Goal: Information Seeking & Learning: Learn about a topic

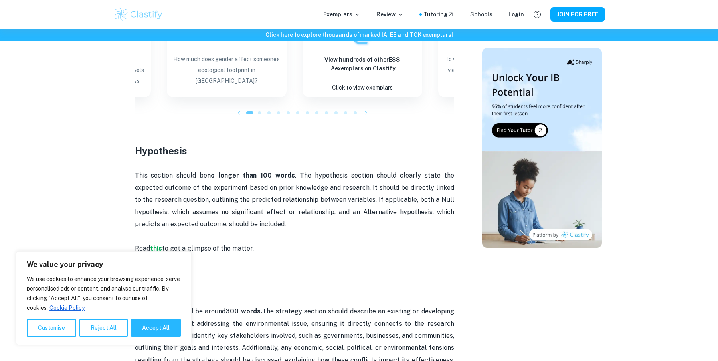
scroll to position [1025, 0]
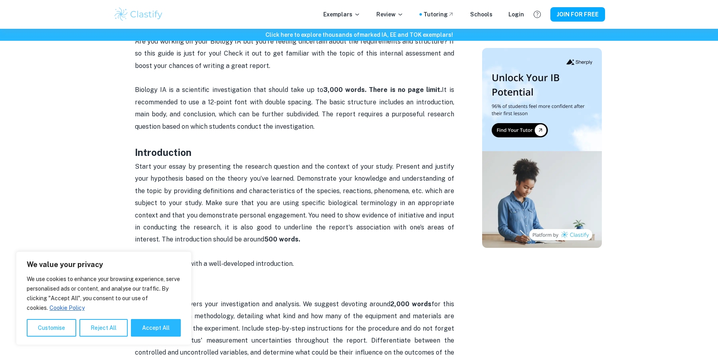
scroll to position [279, 0]
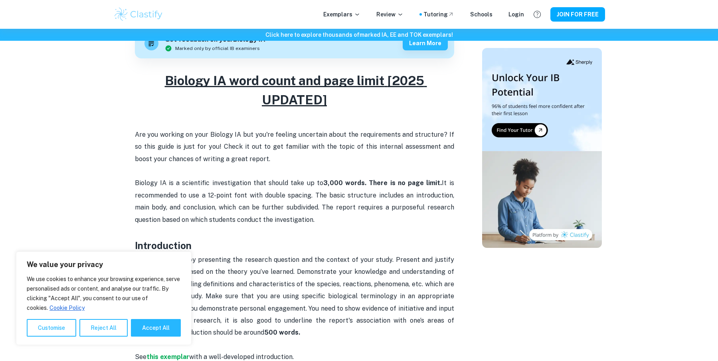
drag, startPoint x: 315, startPoint y: 223, endPoint x: 214, endPoint y: 152, distance: 124.4
click at [302, 163] on p "Are you working on your Biology IA but you're feeling uncertain about the requi…" at bounding box center [294, 153] width 319 height 49
